Goal: Task Accomplishment & Management: Manage account settings

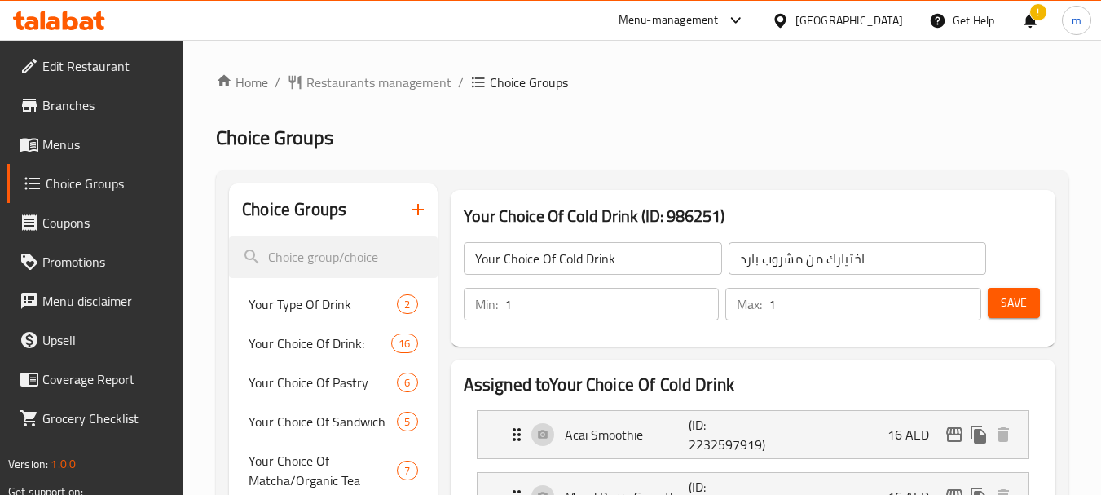
click at [52, 14] on icon at bounding box center [59, 21] width 92 height 20
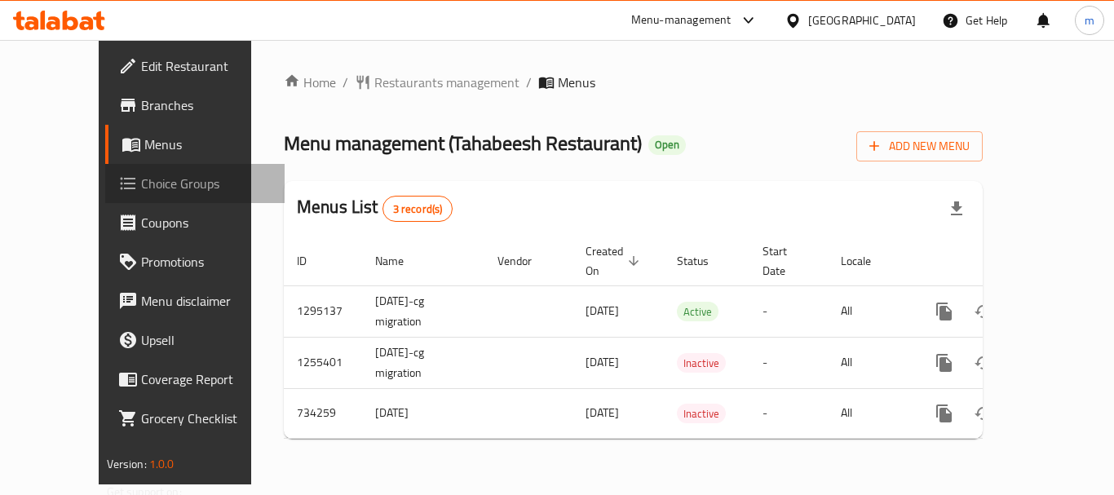
click at [118, 185] on icon at bounding box center [128, 184] width 20 height 20
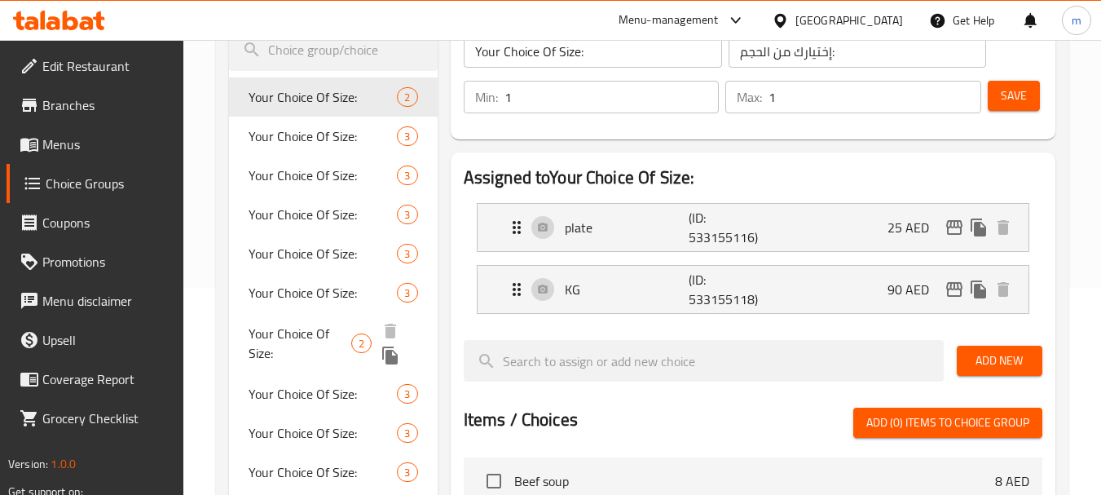
scroll to position [245, 0]
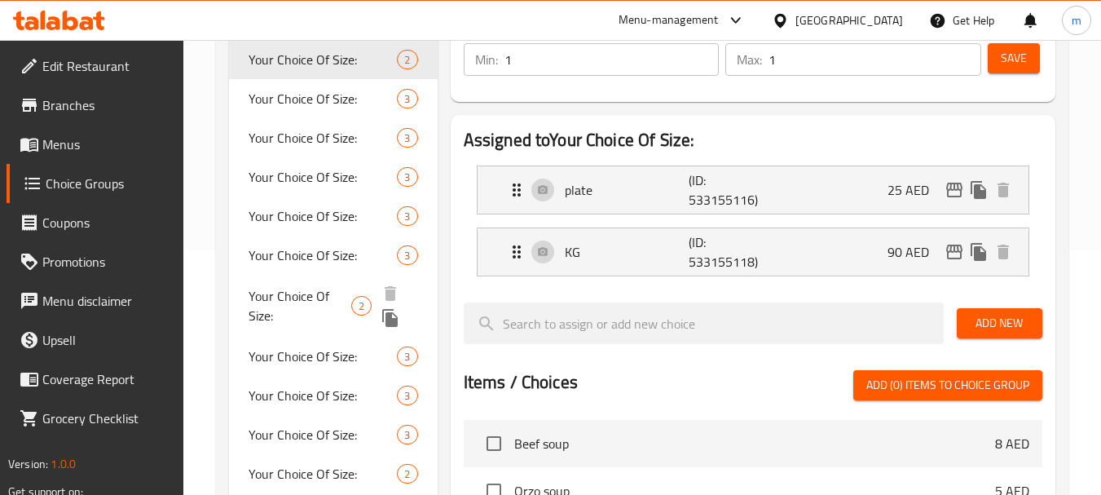
click at [304, 298] on span "Your Choice Of Size:" at bounding box center [300, 305] width 103 height 39
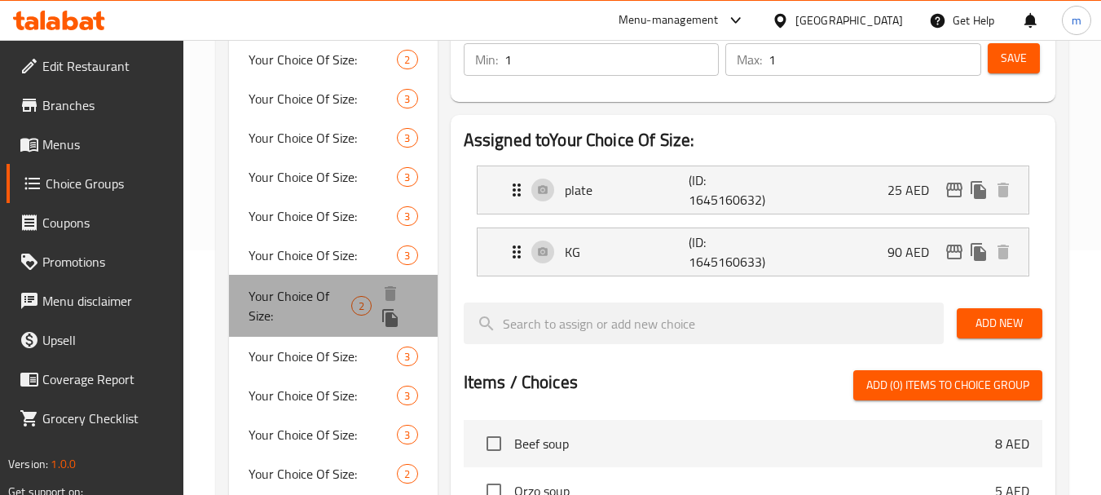
click at [309, 286] on span "Your Choice Of Size:" at bounding box center [300, 305] width 103 height 39
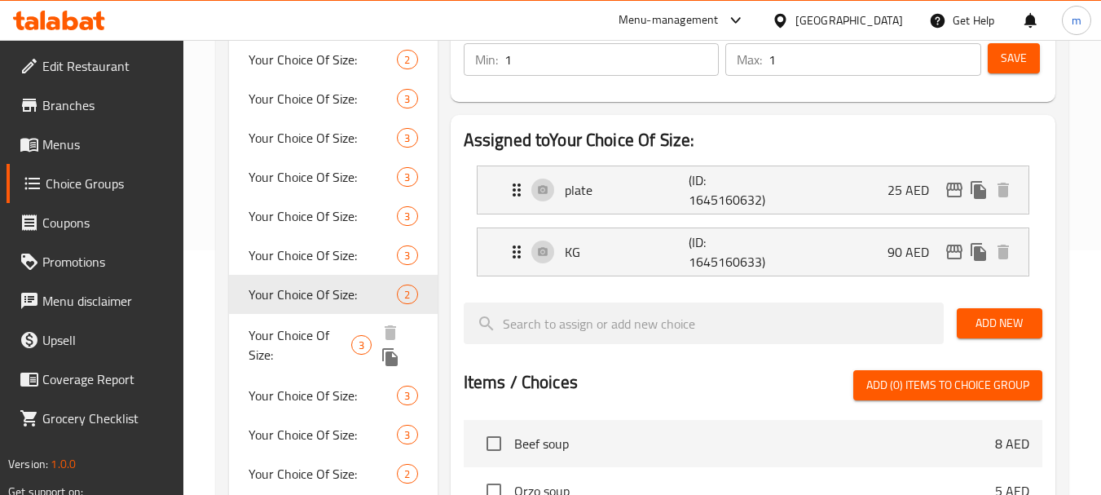
click at [320, 362] on span "Your Choice Of Size:" at bounding box center [300, 344] width 103 height 39
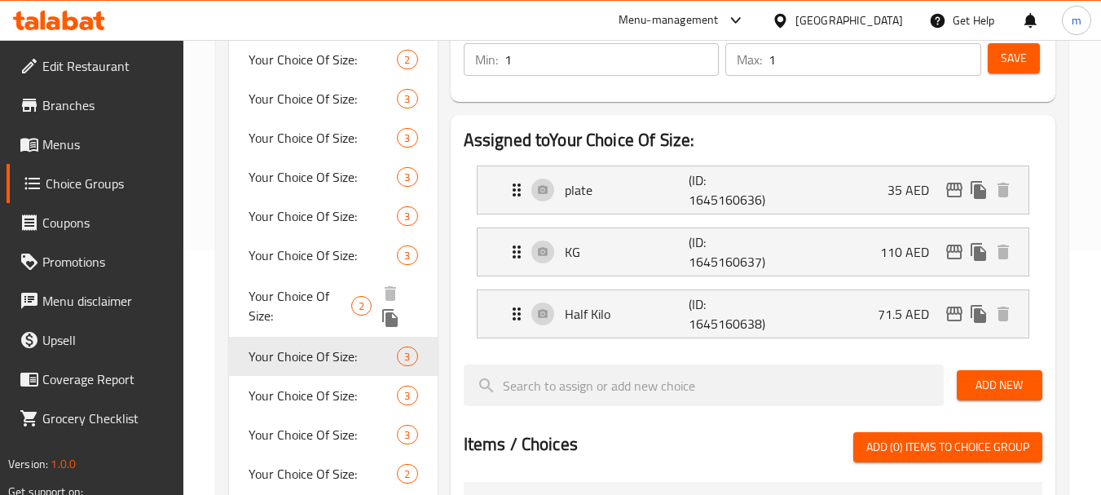
click at [280, 297] on span "Your Choice Of Size:" at bounding box center [300, 305] width 103 height 39
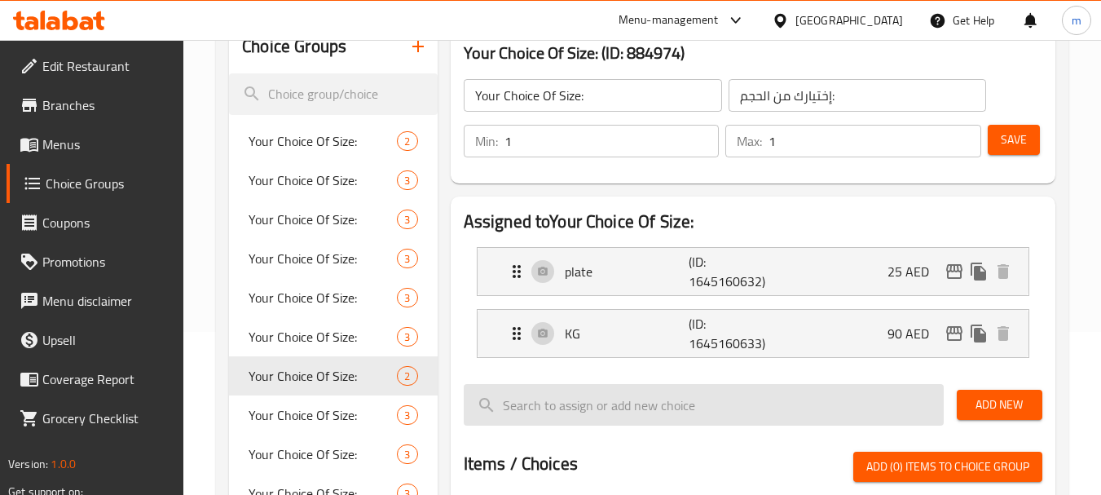
scroll to position [82, 0]
